Goal: Task Accomplishment & Management: Manage account settings

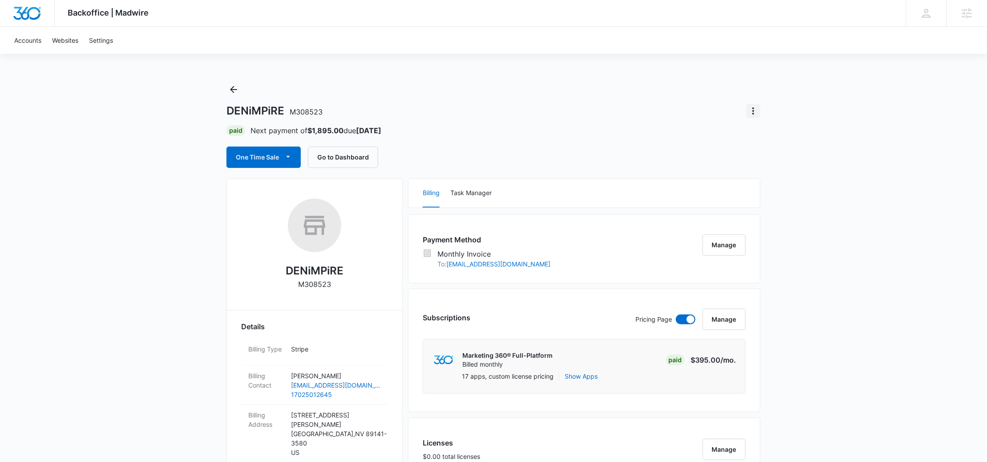
click at [757, 110] on icon "Actions" at bounding box center [753, 110] width 11 height 11
click at [776, 138] on div "Close Account" at bounding box center [779, 136] width 42 height 6
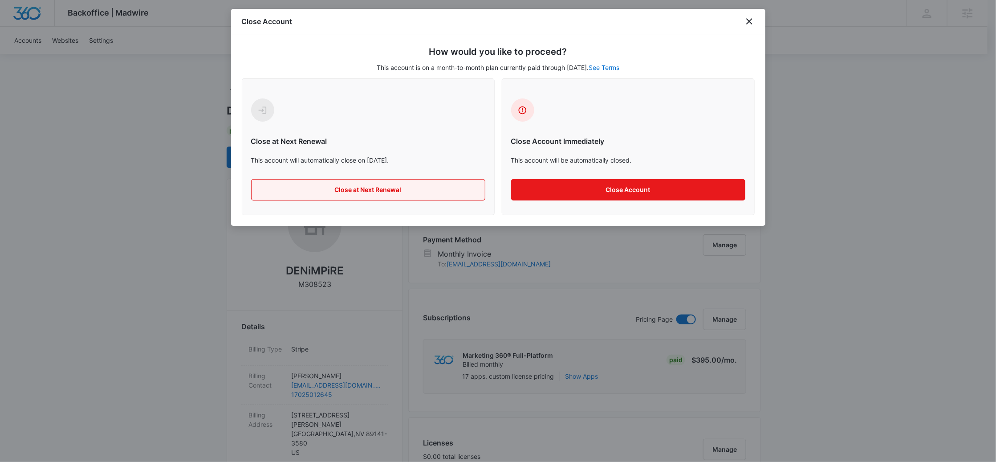
click at [364, 192] on button "Close at Next Renewal" at bounding box center [368, 189] width 234 height 21
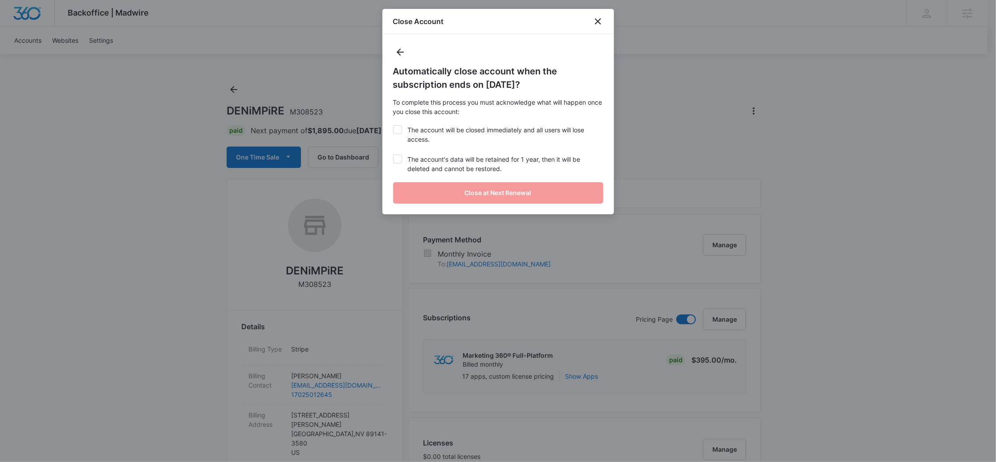
click at [396, 131] on icon at bounding box center [397, 130] width 8 height 8
click at [393, 126] on input "The account will be closed immediately and all users will lose access." at bounding box center [393, 125] width 0 height 0
checkbox input "true"
click at [399, 160] on icon at bounding box center [397, 159] width 8 height 8
click at [393, 155] on input "The account's data will be retained for 1 year, then it will be deleted and can…" at bounding box center [393, 154] width 0 height 0
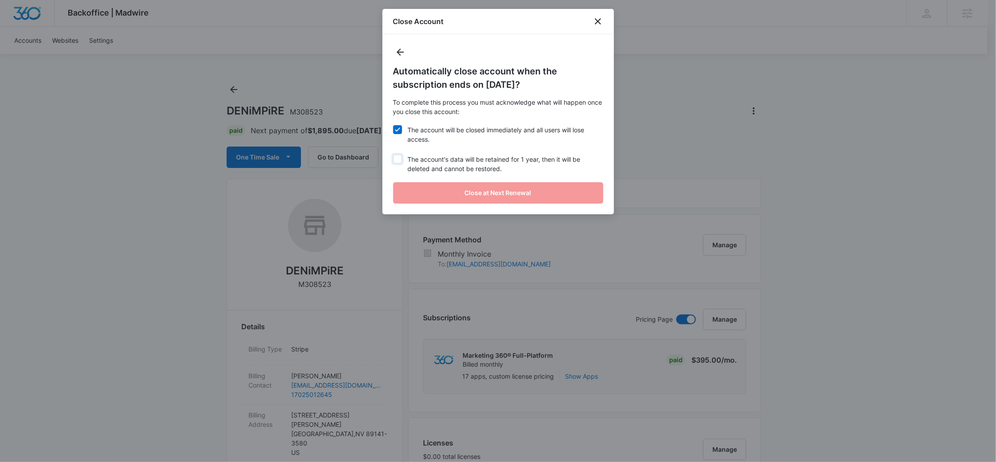
checkbox input "true"
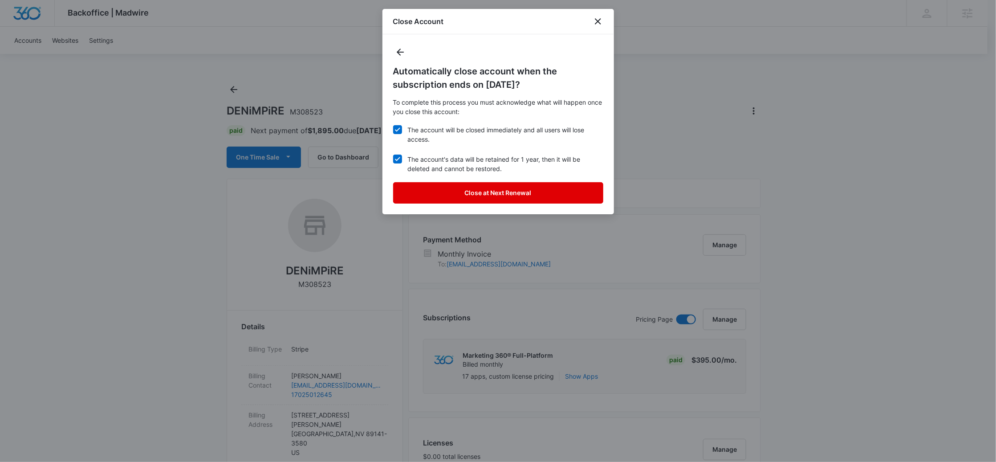
click at [440, 196] on button "Close at Next Renewal" at bounding box center [498, 192] width 210 height 21
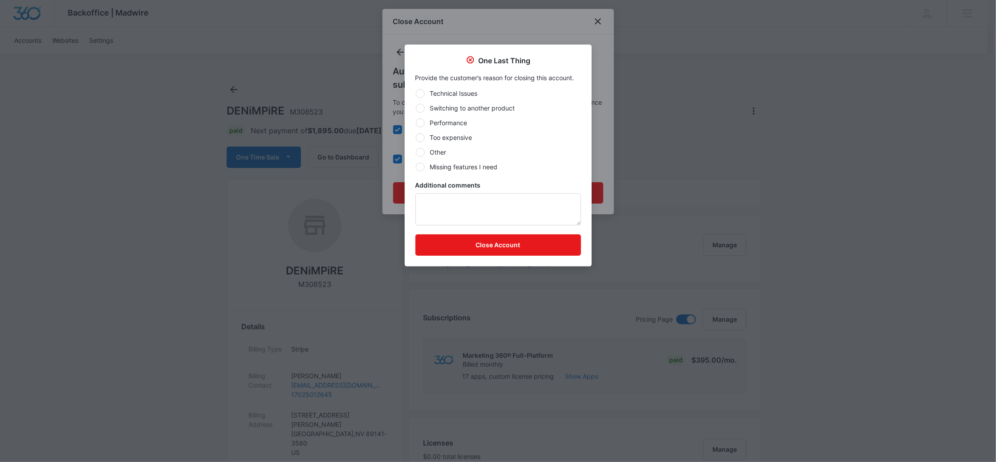
click at [429, 136] on label "Too expensive" at bounding box center [498, 137] width 166 height 9
click at [416, 137] on input "Too expensive" at bounding box center [415, 137] width 0 height 0
radio input "true"
click at [488, 253] on button "Close Account" at bounding box center [498, 244] width 166 height 21
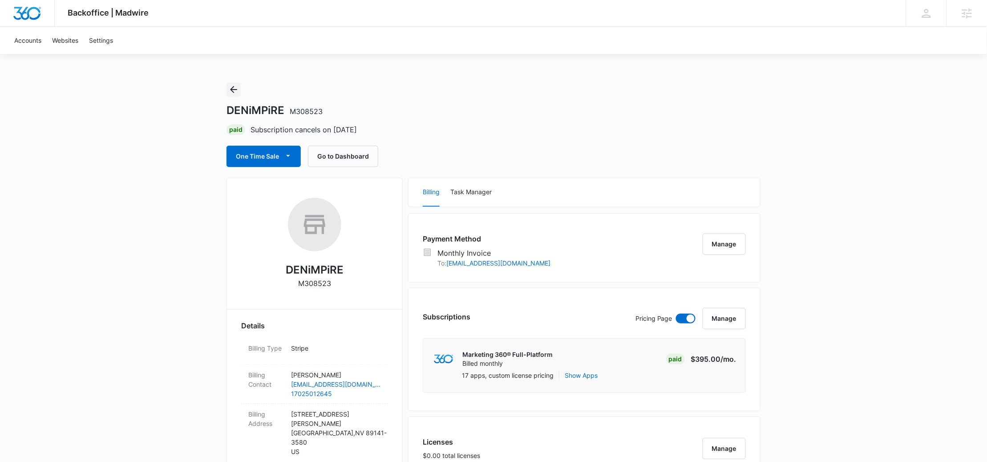
click at [233, 85] on icon "Back" at bounding box center [233, 89] width 11 height 11
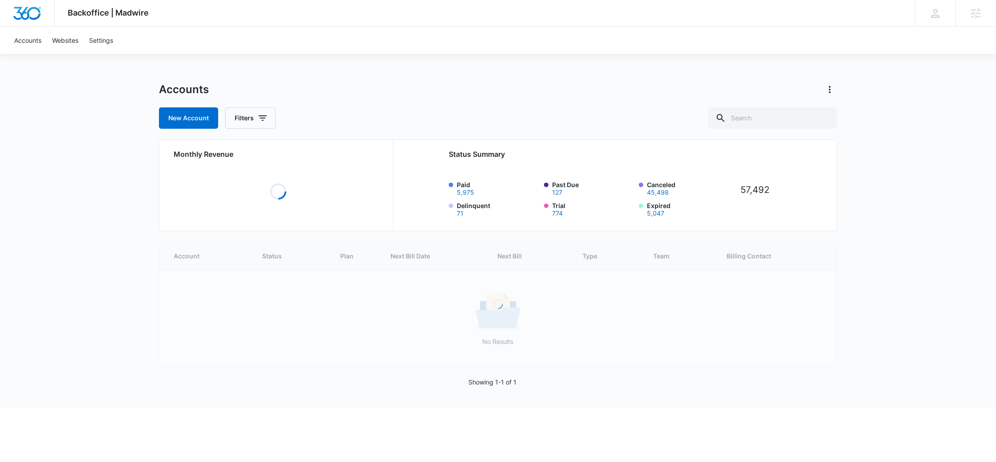
click at [42, 14] on div at bounding box center [27, 13] width 55 height 26
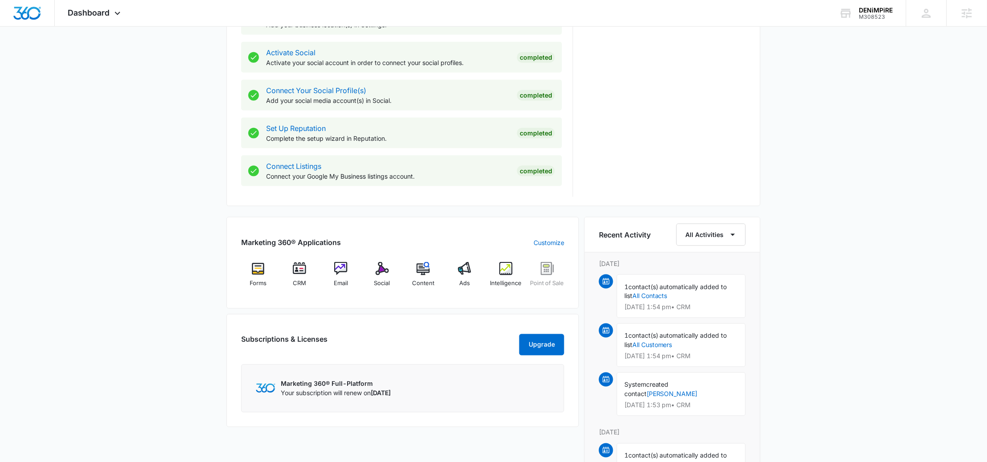
scroll to position [363, 0]
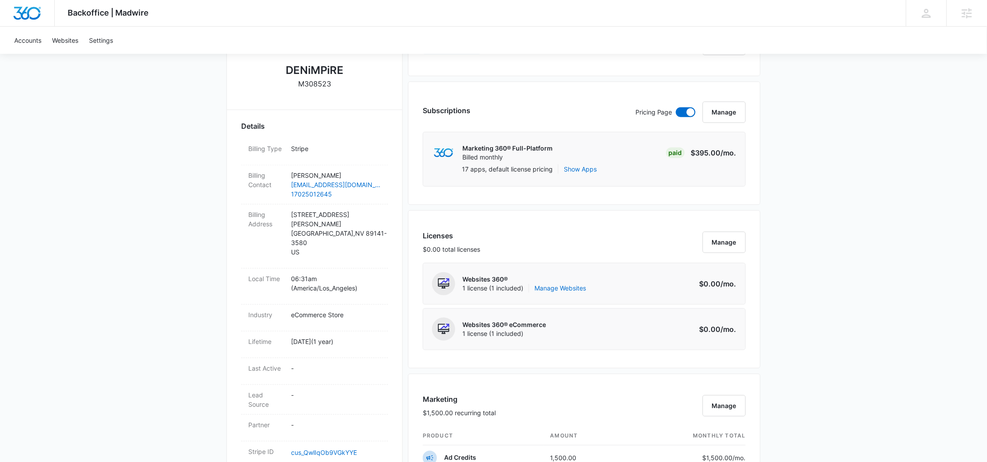
scroll to position [199, 0]
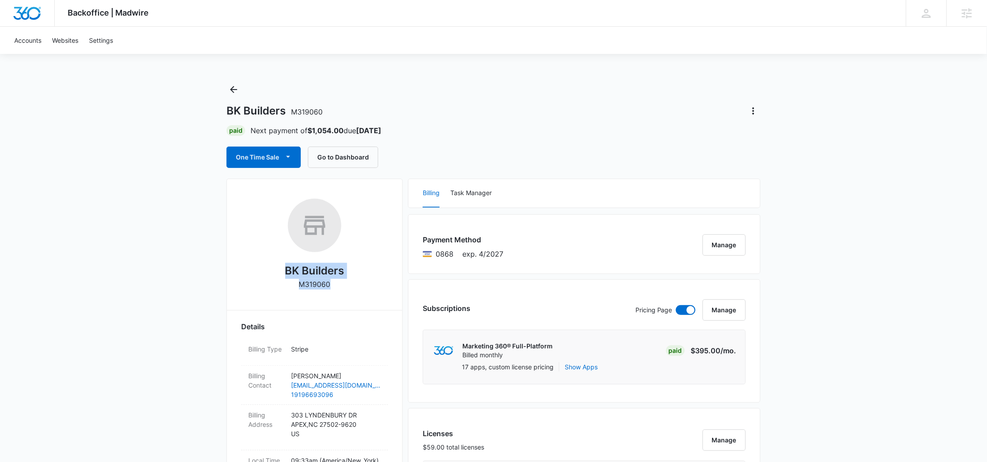
drag, startPoint x: 322, startPoint y: 282, endPoint x: 285, endPoint y: 270, distance: 39.1
click at [284, 270] on div "BK Builders M319060" at bounding box center [314, 247] width 147 height 97
copy div "BK Builders M319060"
